Goal: Transaction & Acquisition: Purchase product/service

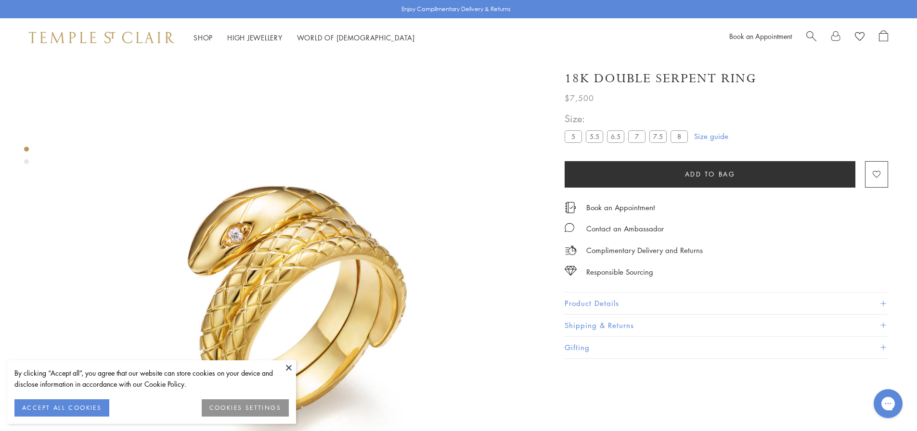
click at [292, 366] on button at bounding box center [288, 367] width 14 height 14
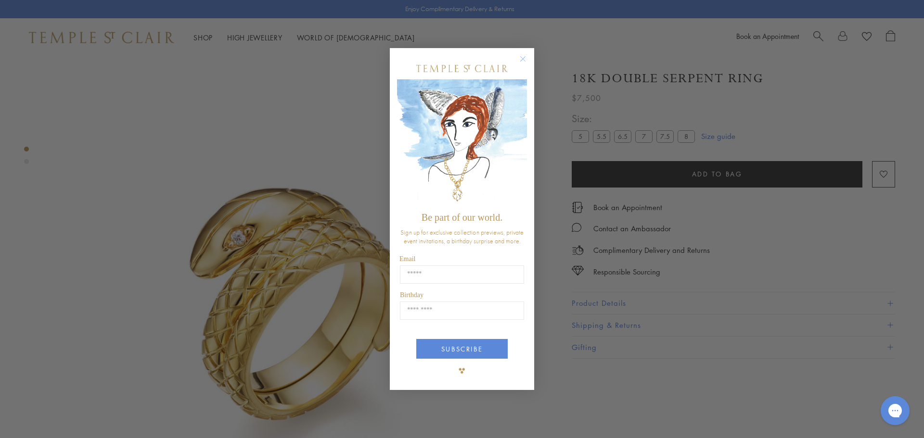
click at [524, 56] on circle "Close dialog" at bounding box center [523, 59] width 12 height 12
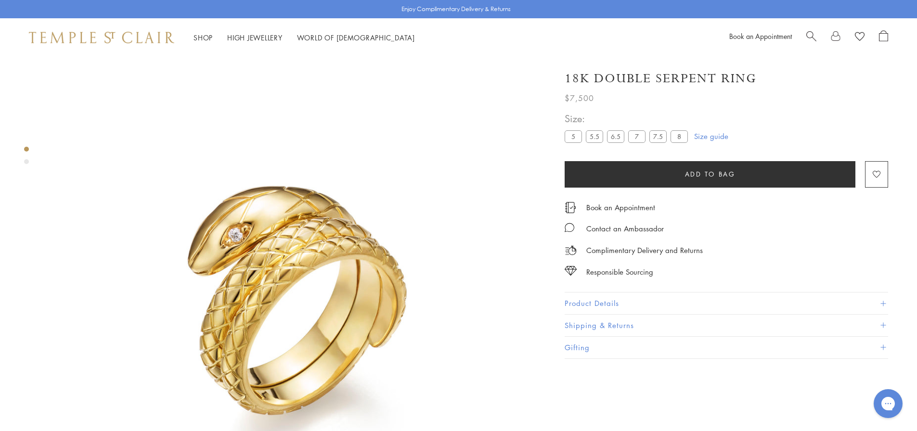
click at [109, 245] on img at bounding box center [294, 303] width 493 height 493
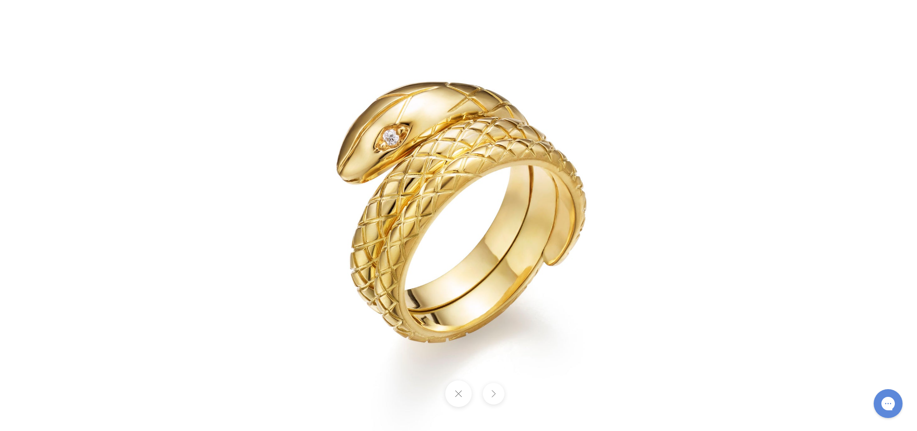
click at [350, 238] on img at bounding box center [458, 215] width 563 height 563
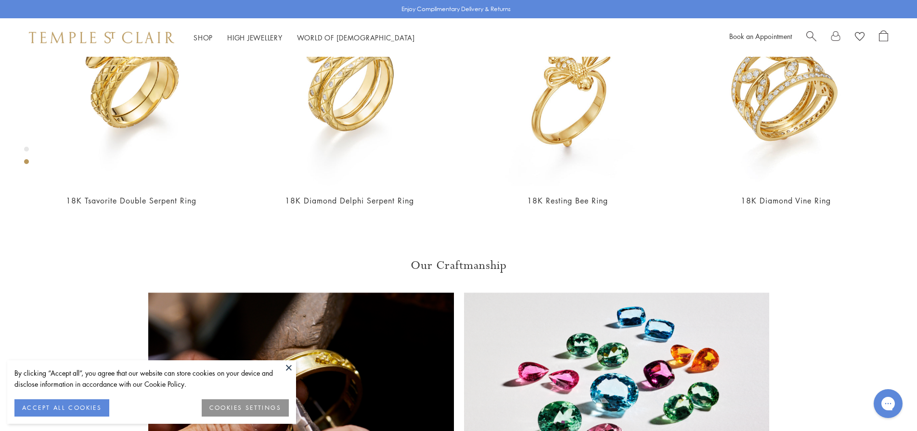
click at [285, 362] on button at bounding box center [288, 367] width 14 height 14
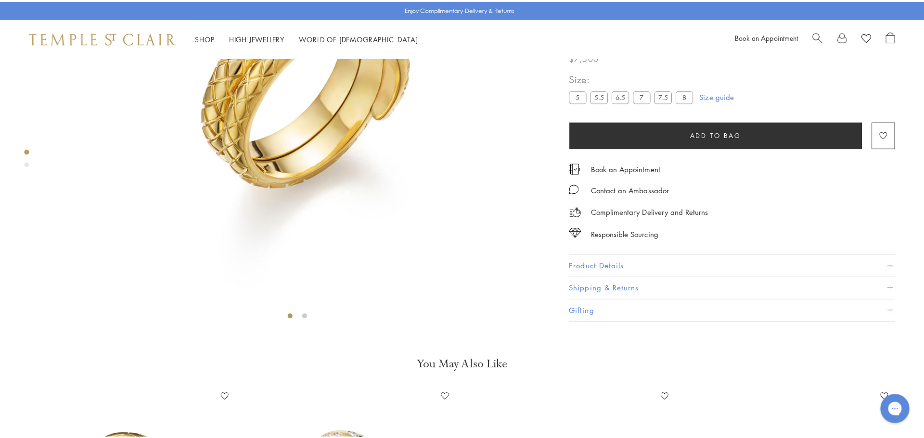
scroll to position [50, 0]
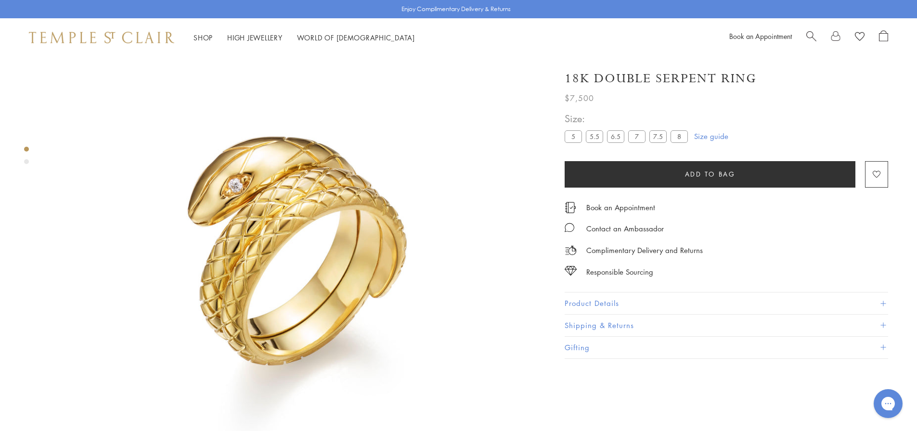
click at [813, 34] on span "Search" at bounding box center [811, 35] width 10 height 10
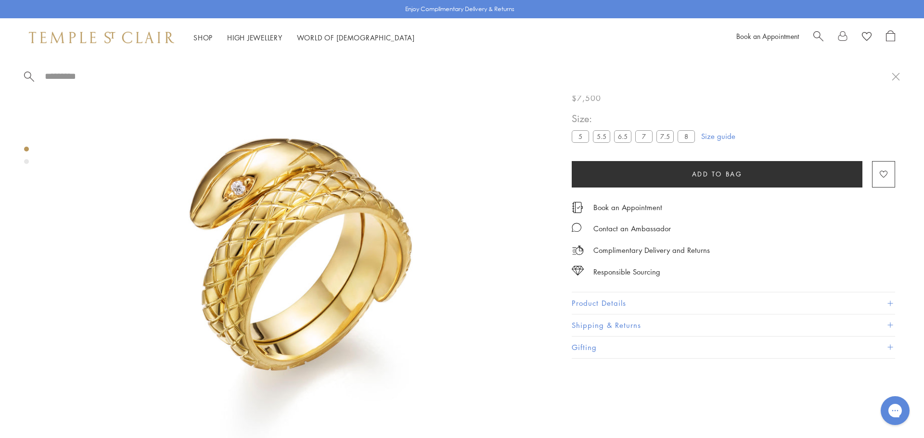
click at [71, 76] on input "search" at bounding box center [468, 76] width 848 height 11
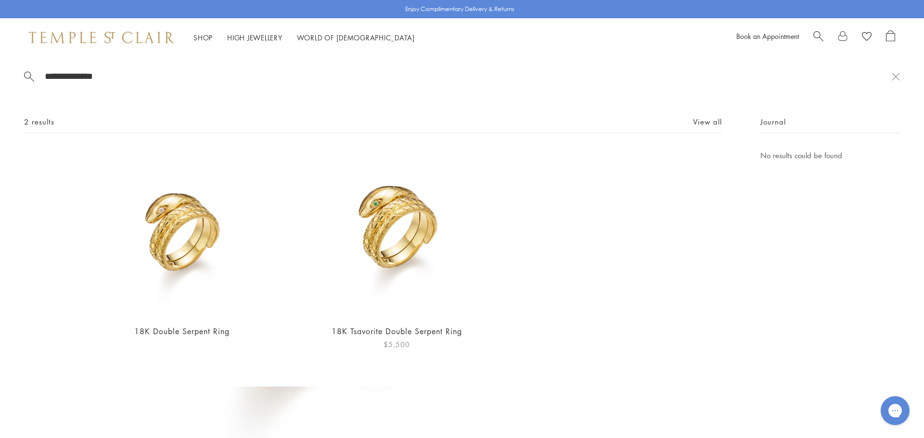
type input "**********"
click at [398, 264] on img at bounding box center [396, 233] width 167 height 167
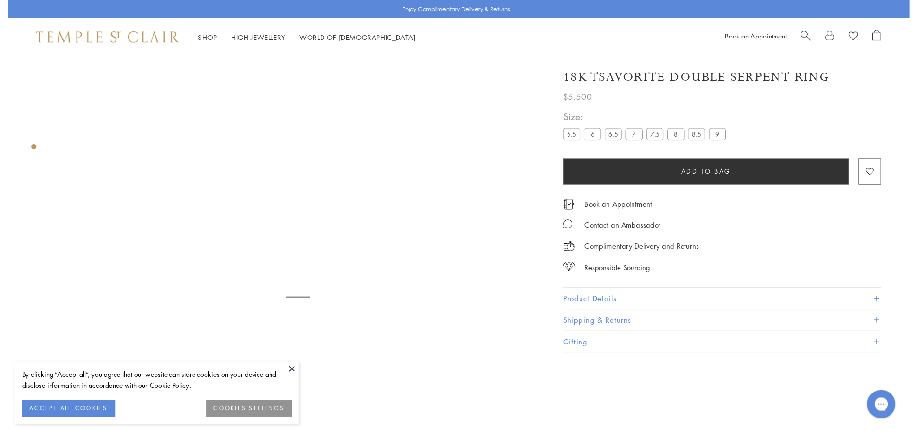
scroll to position [57, 0]
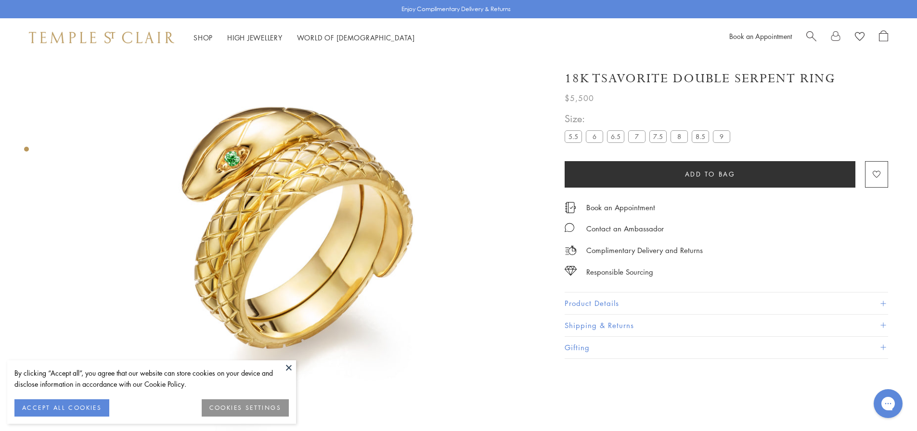
click at [637, 140] on label "7" at bounding box center [636, 136] width 17 height 12
click at [656, 137] on label "7.5" at bounding box center [657, 136] width 17 height 12
click at [613, 136] on label "6.5" at bounding box center [615, 136] width 17 height 12
